Goal: Task Accomplishment & Management: Manage account settings

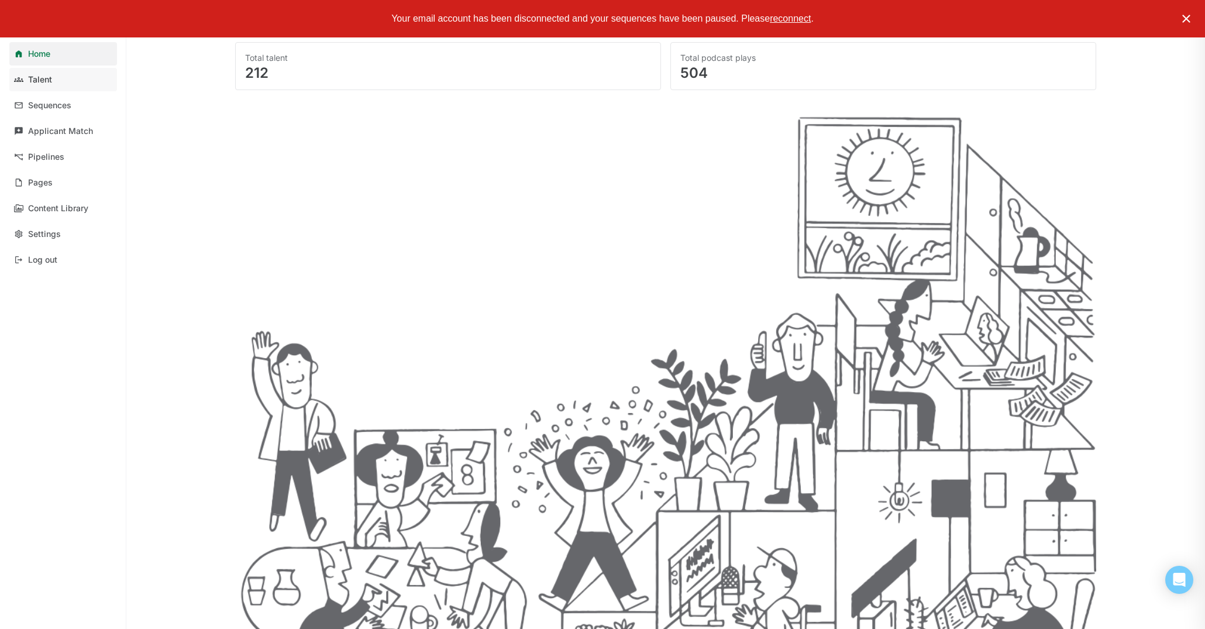
click at [57, 87] on link "Talent" at bounding box center [63, 79] width 108 height 23
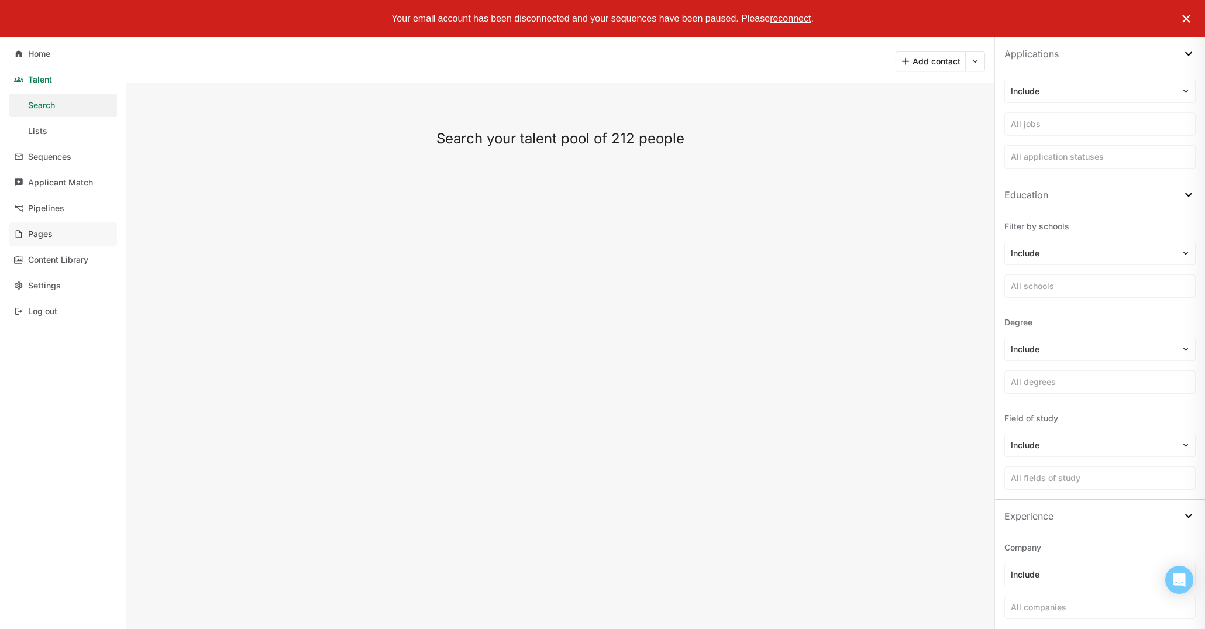
click at [64, 235] on link "Pages" at bounding box center [63, 233] width 108 height 23
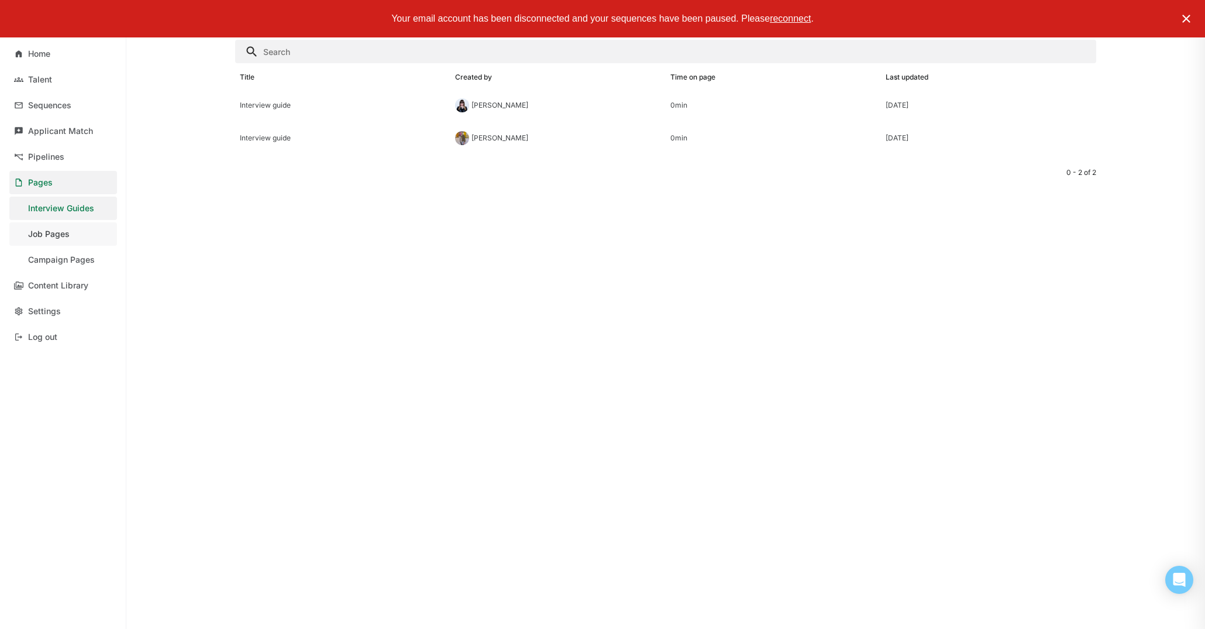
click at [66, 233] on div "Job Pages" at bounding box center [49, 234] width 42 height 10
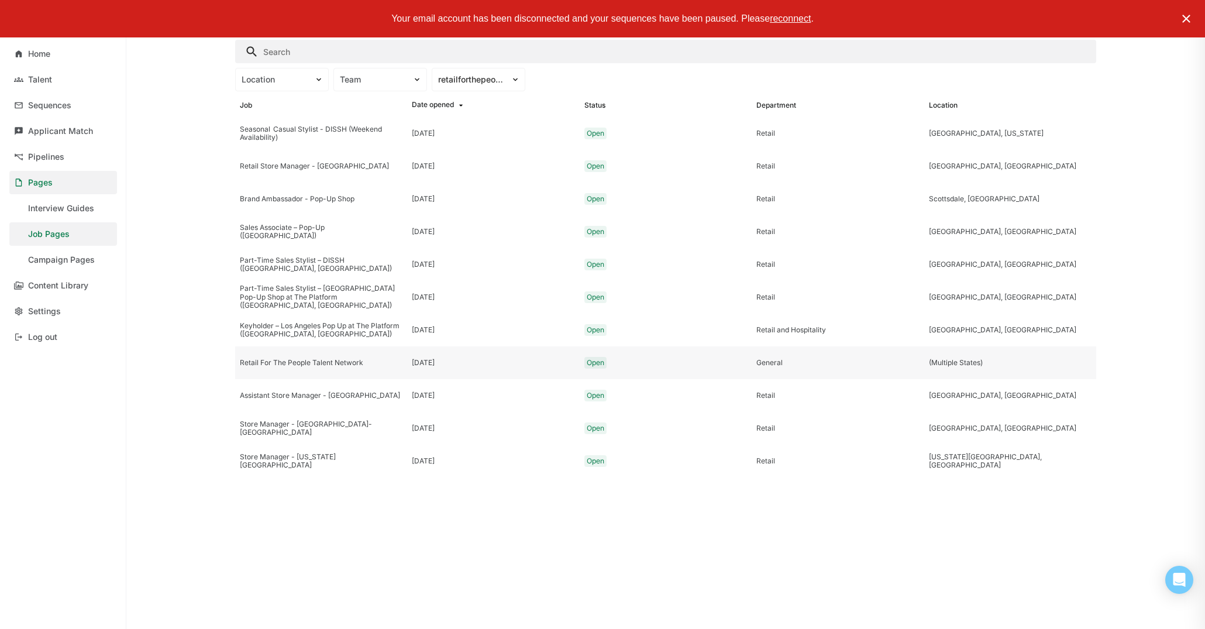
click at [363, 364] on div "Retail For The People Talent Network" at bounding box center [321, 363] width 163 height 8
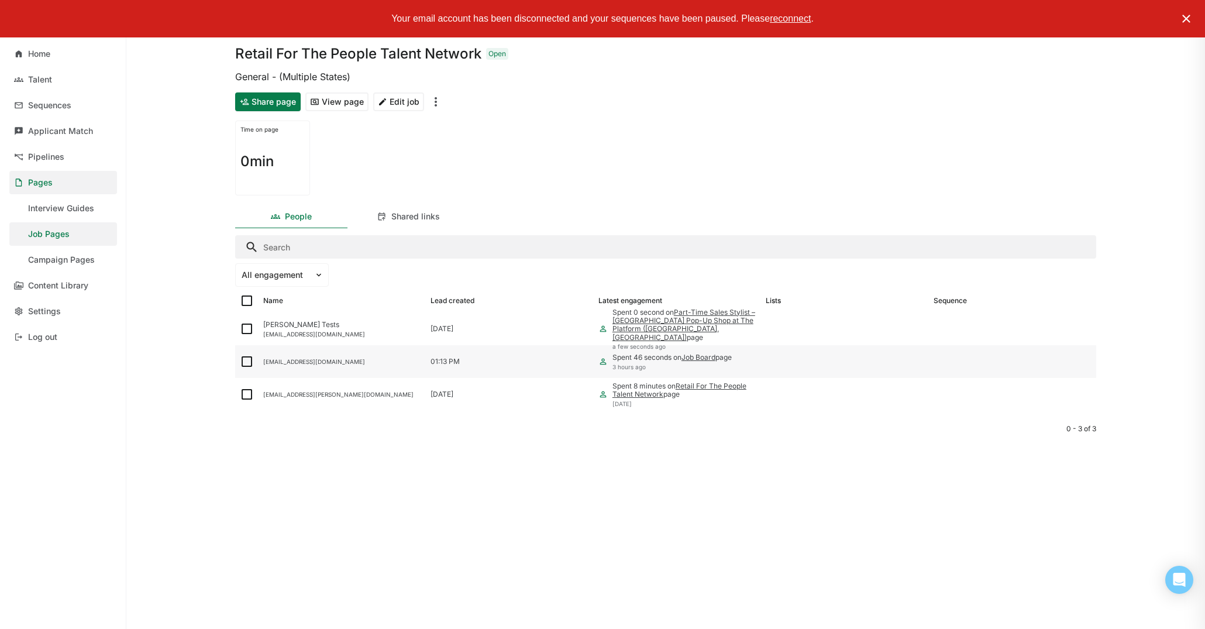
click at [367, 363] on div "[EMAIL_ADDRESS][DOMAIN_NAME]" at bounding box center [342, 361] width 158 height 7
click at [1126, 99] on div "Experience" at bounding box center [1107, 96] width 43 height 10
click at [1167, 101] on div "Applications" at bounding box center [1173, 95] width 68 height 23
click at [1008, 101] on div "Overview" at bounding box center [1000, 95] width 56 height 23
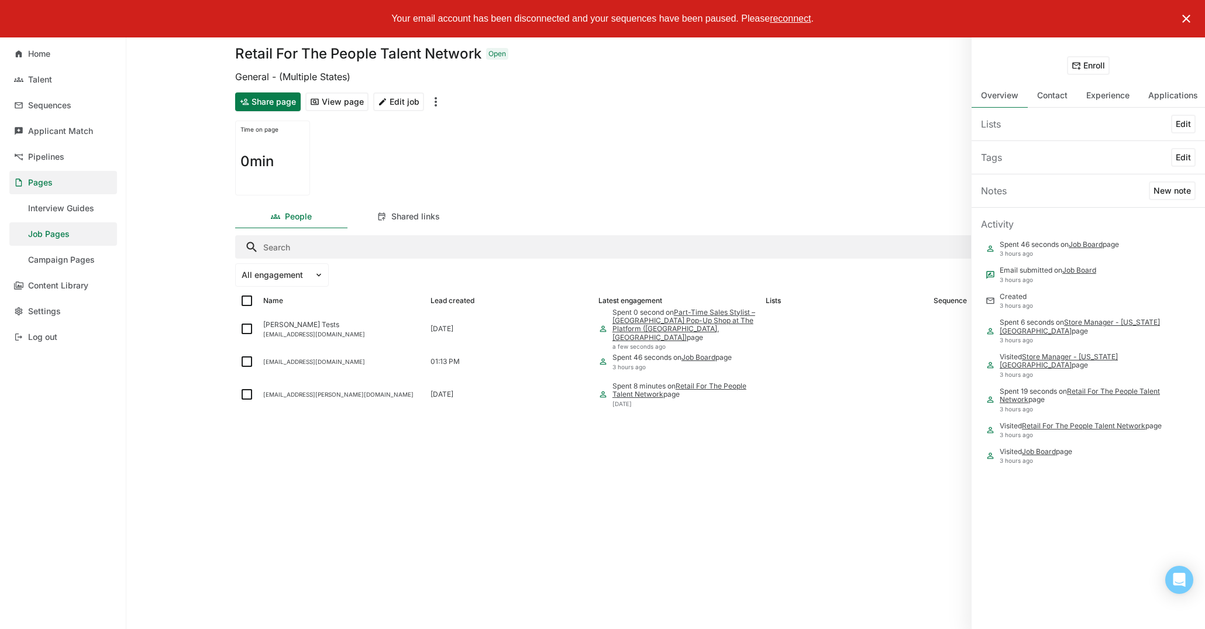
click at [526, 183] on div "Time on page 0min" at bounding box center [665, 158] width 861 height 84
click at [543, 201] on div "Retail For The People Talent Network Open General - (Multiple States) Share pag…" at bounding box center [666, 314] width 880 height 629
click at [535, 174] on div "Time on page 0min" at bounding box center [665, 158] width 861 height 84
click at [70, 160] on link "Pipelines" at bounding box center [63, 156] width 108 height 23
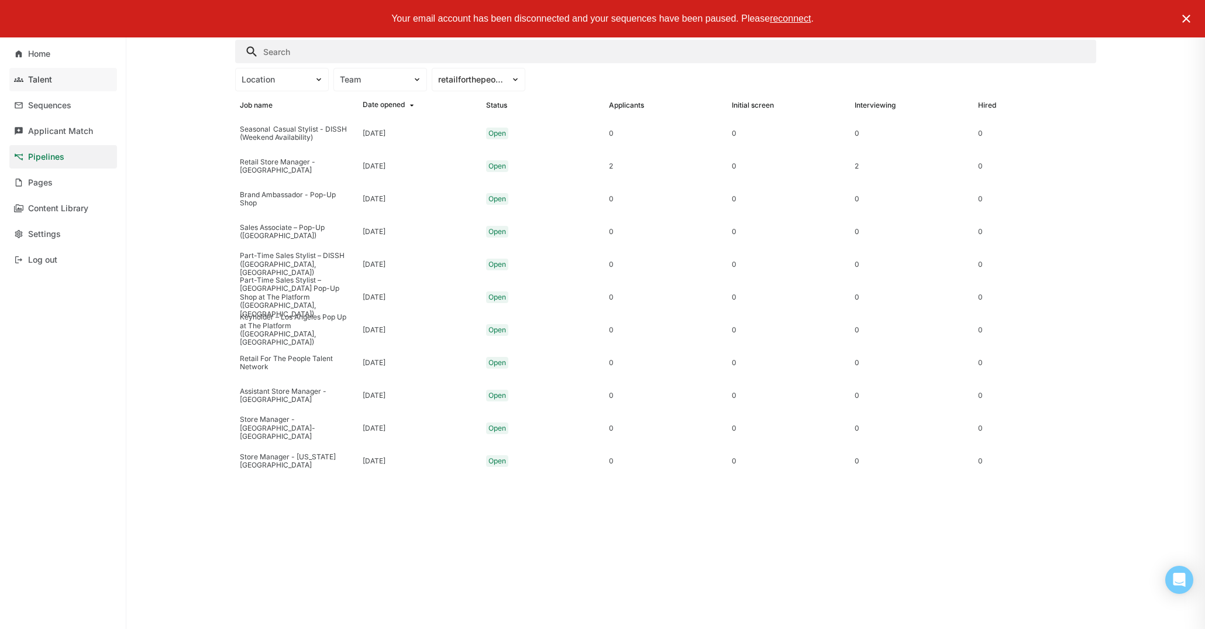
click at [56, 77] on link "Talent" at bounding box center [63, 79] width 108 height 23
